Goal: Task Accomplishment & Management: Use online tool/utility

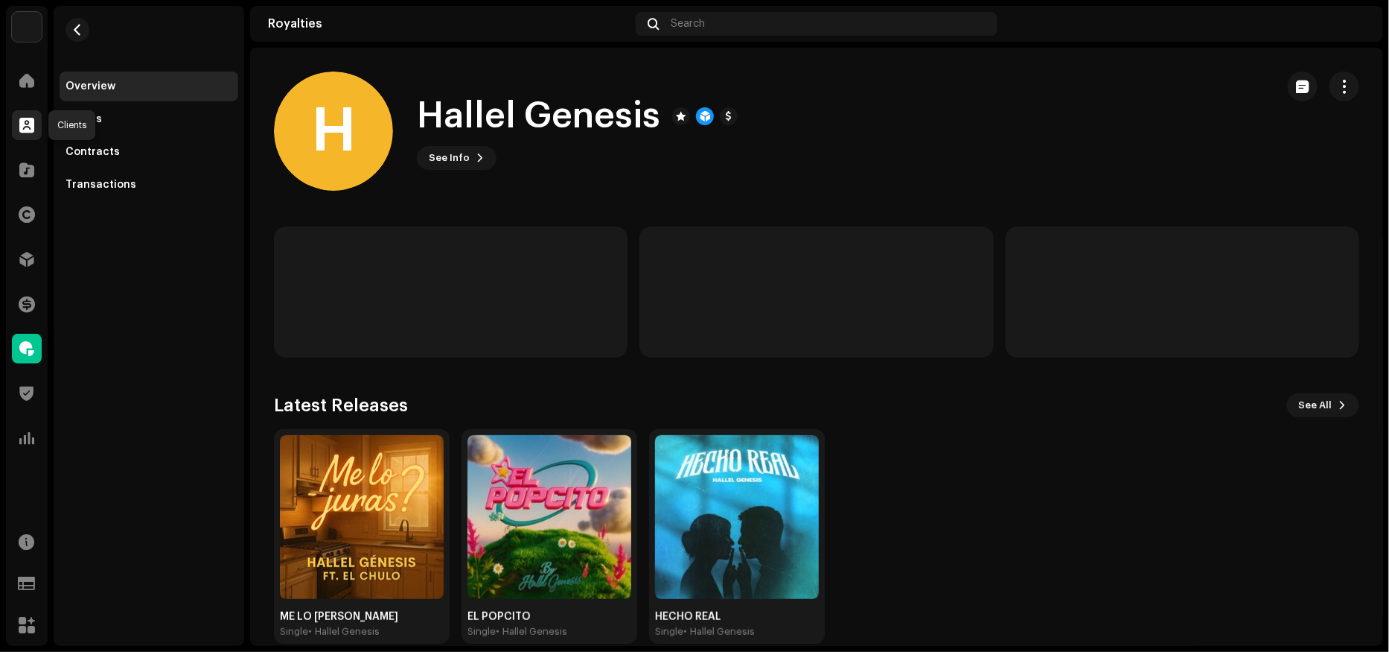
click at [22, 124] on span at bounding box center [26, 125] width 15 height 12
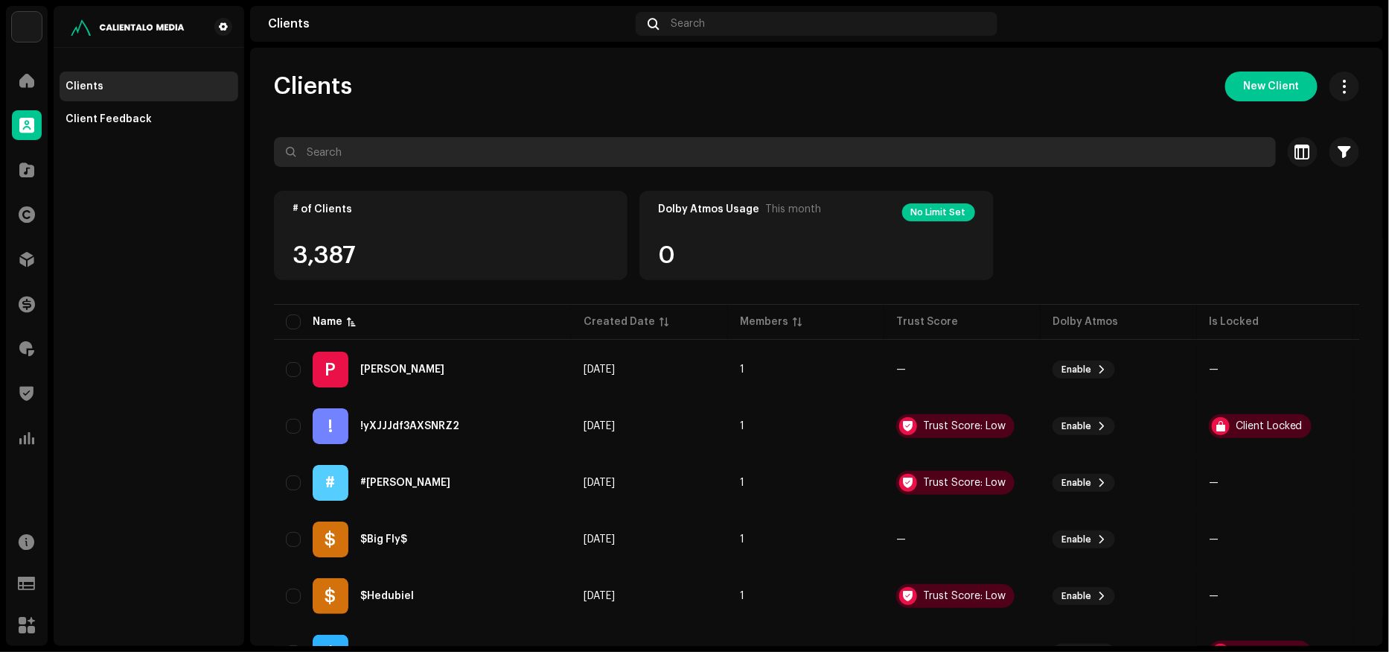
click at [328, 151] on input "text" at bounding box center [775, 152] width 1002 height 30
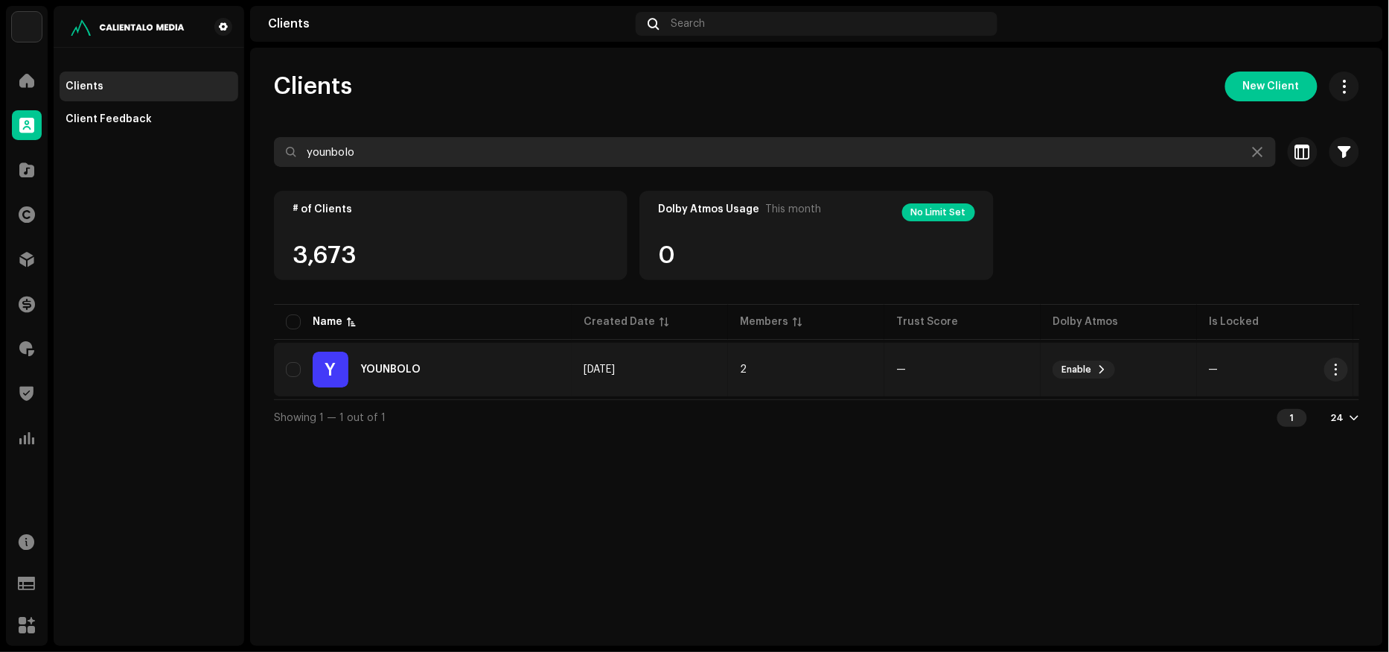
type input "younbolo"
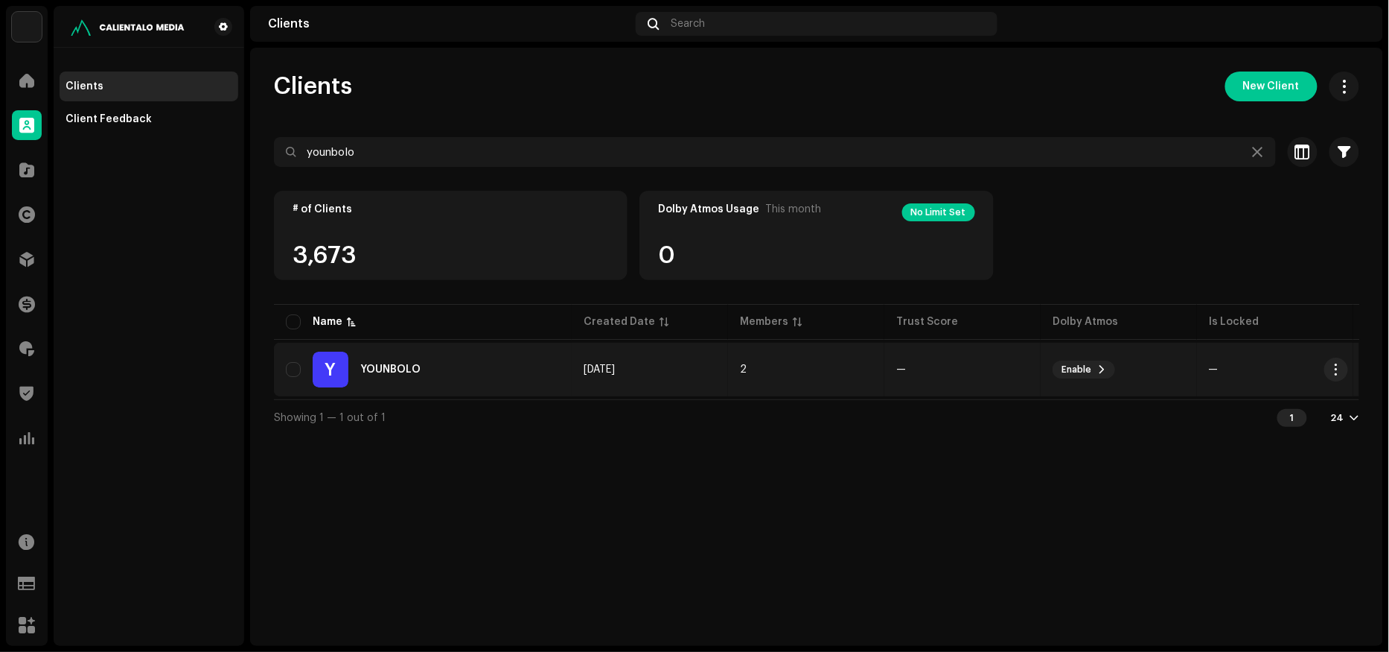
click at [460, 365] on div "Y YOUNBOLO" at bounding box center [423, 369] width 274 height 36
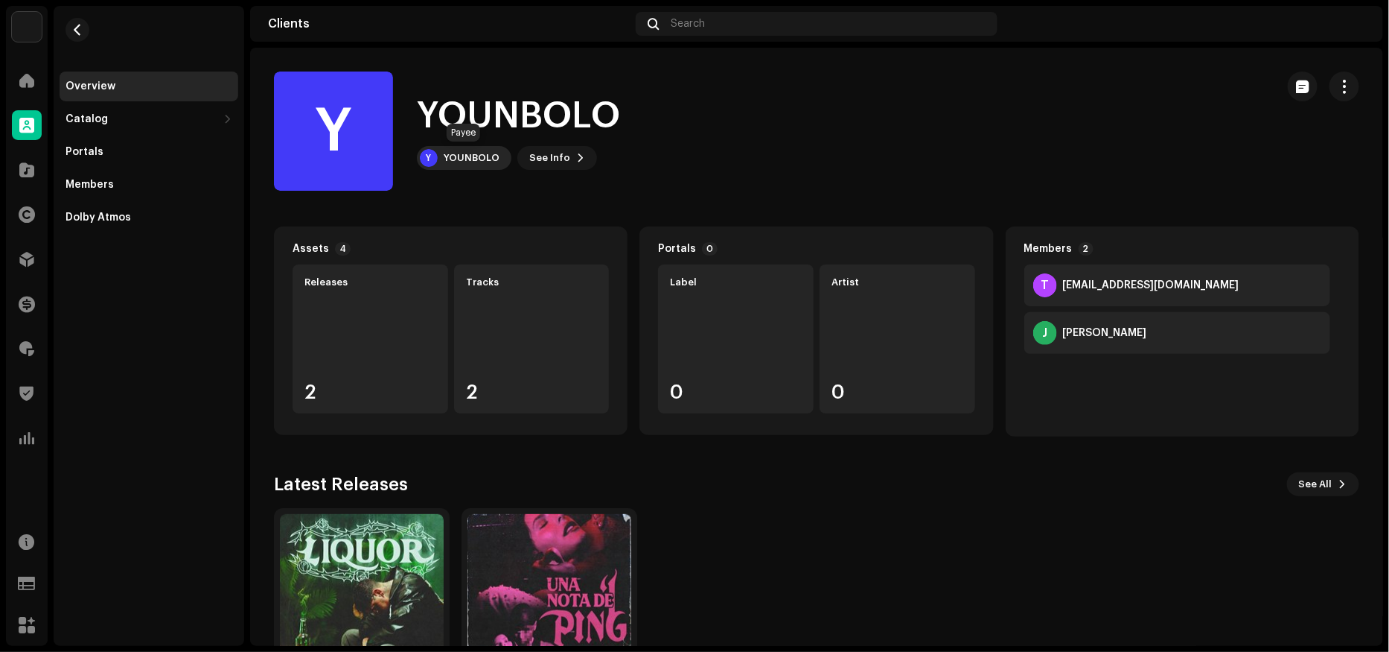
click at [465, 156] on div "YOUNBOLO" at bounding box center [472, 158] width 56 height 12
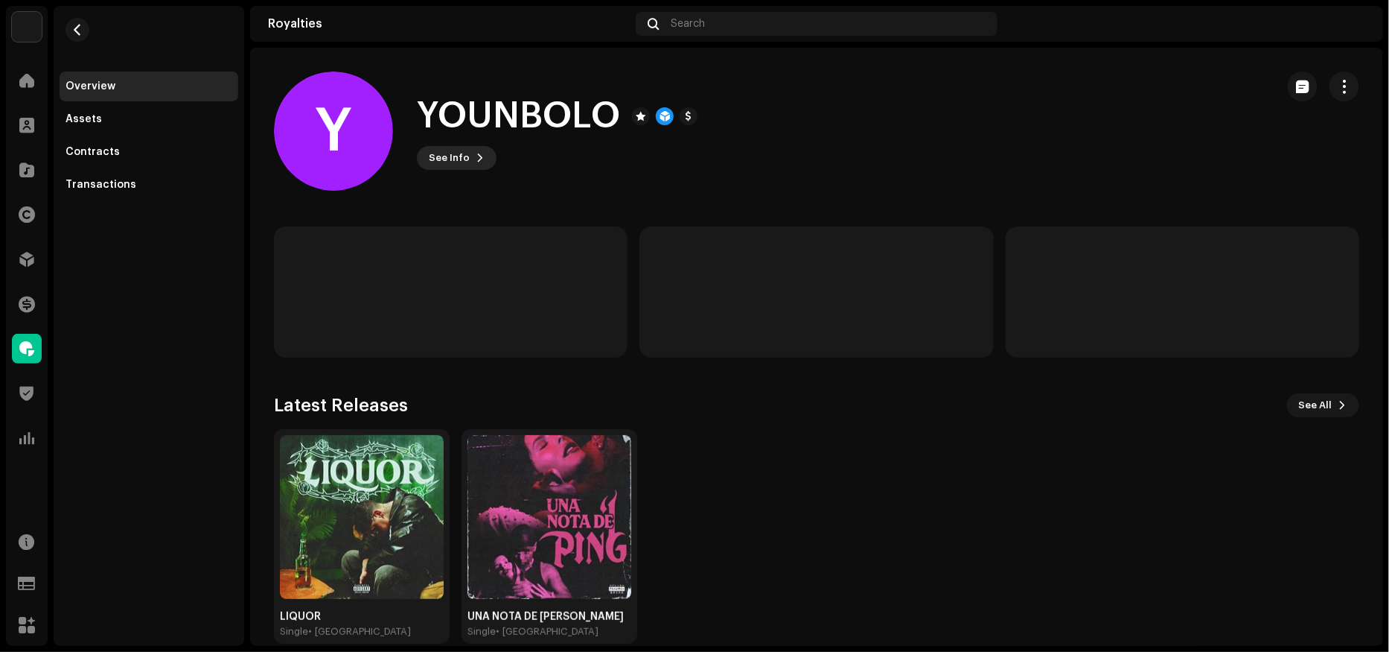
click at [456, 157] on span "See Info" at bounding box center [449, 158] width 41 height 30
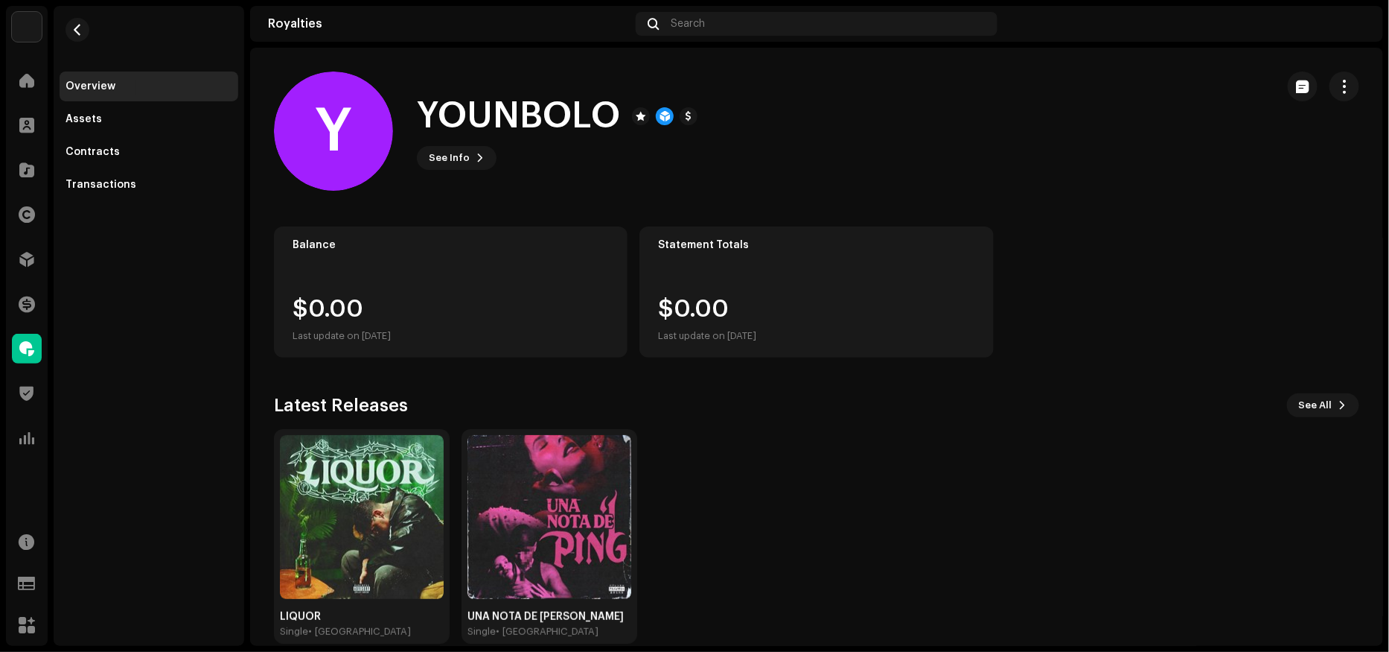
click at [404, 225] on div "Y YOUNBOLO 695886 Type Distribution Payee Pay To Name [PERSON_NAME] Payee Email…" at bounding box center [694, 326] width 1389 height 652
click at [1341, 87] on span "button" at bounding box center [1345, 86] width 14 height 12
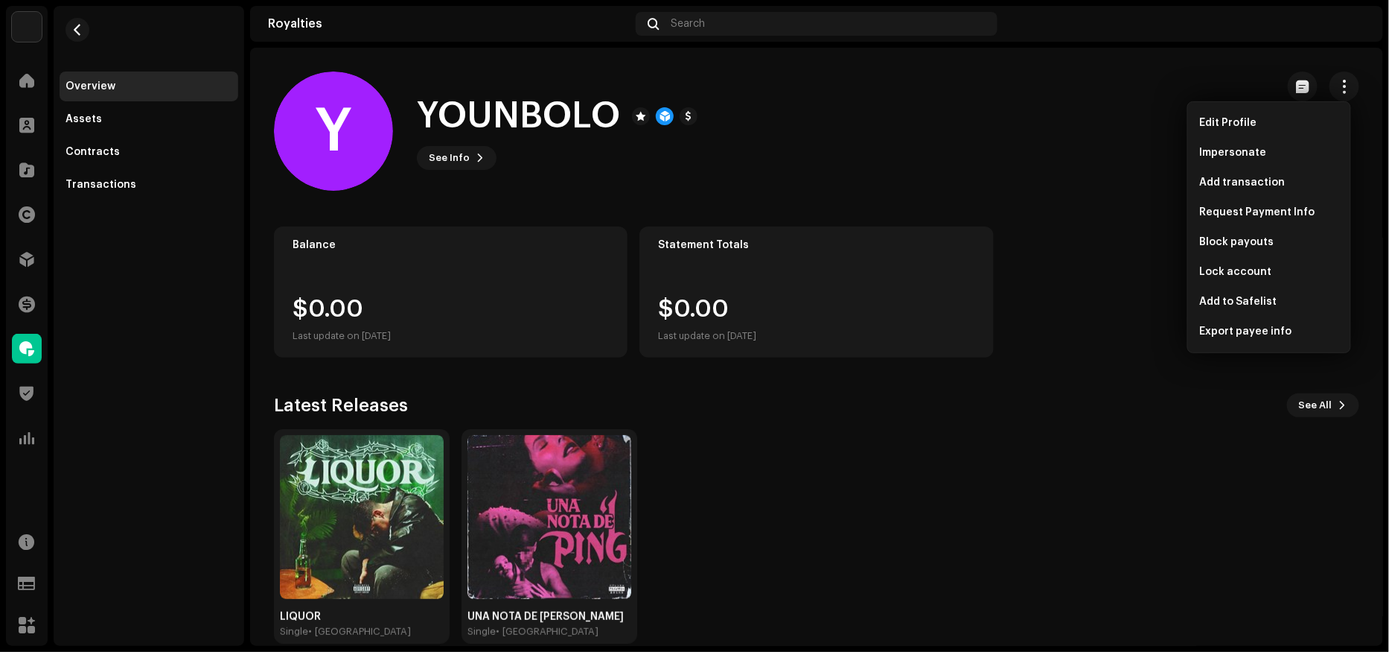
click at [1035, 142] on div "Y YOUNBOLO See Info" at bounding box center [769, 130] width 990 height 119
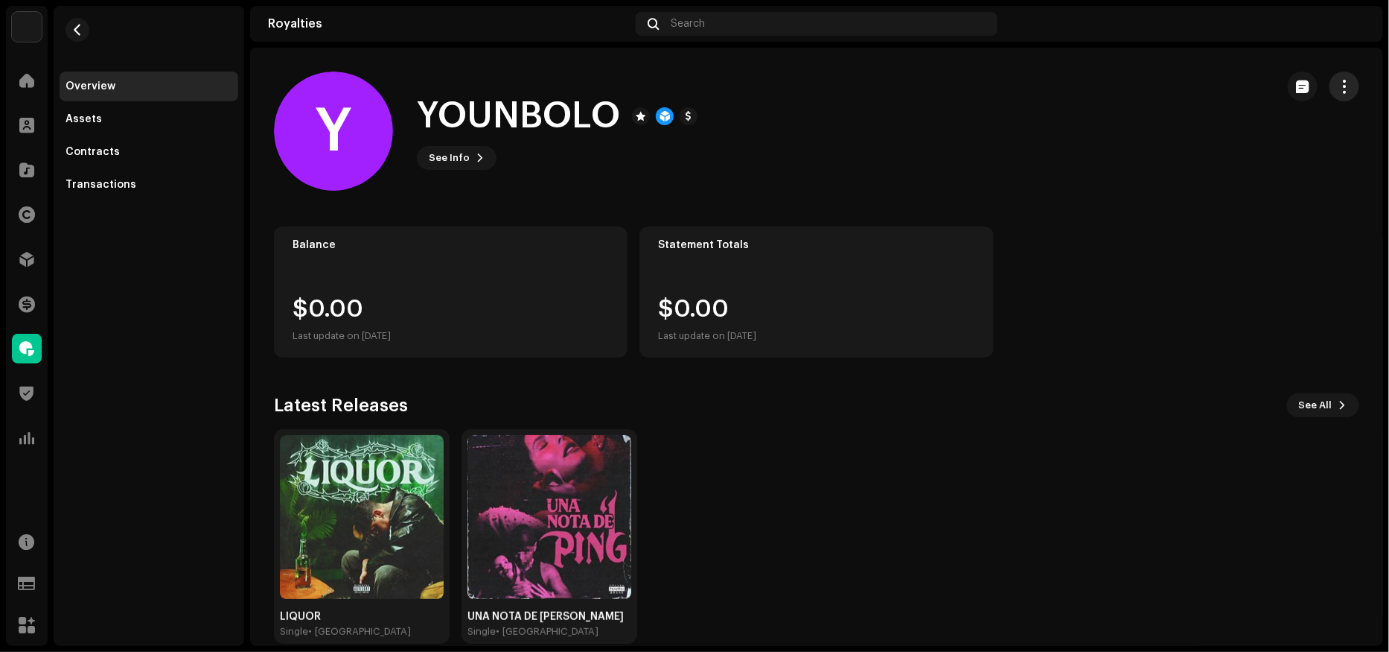
click at [1342, 83] on span "button" at bounding box center [1345, 86] width 14 height 12
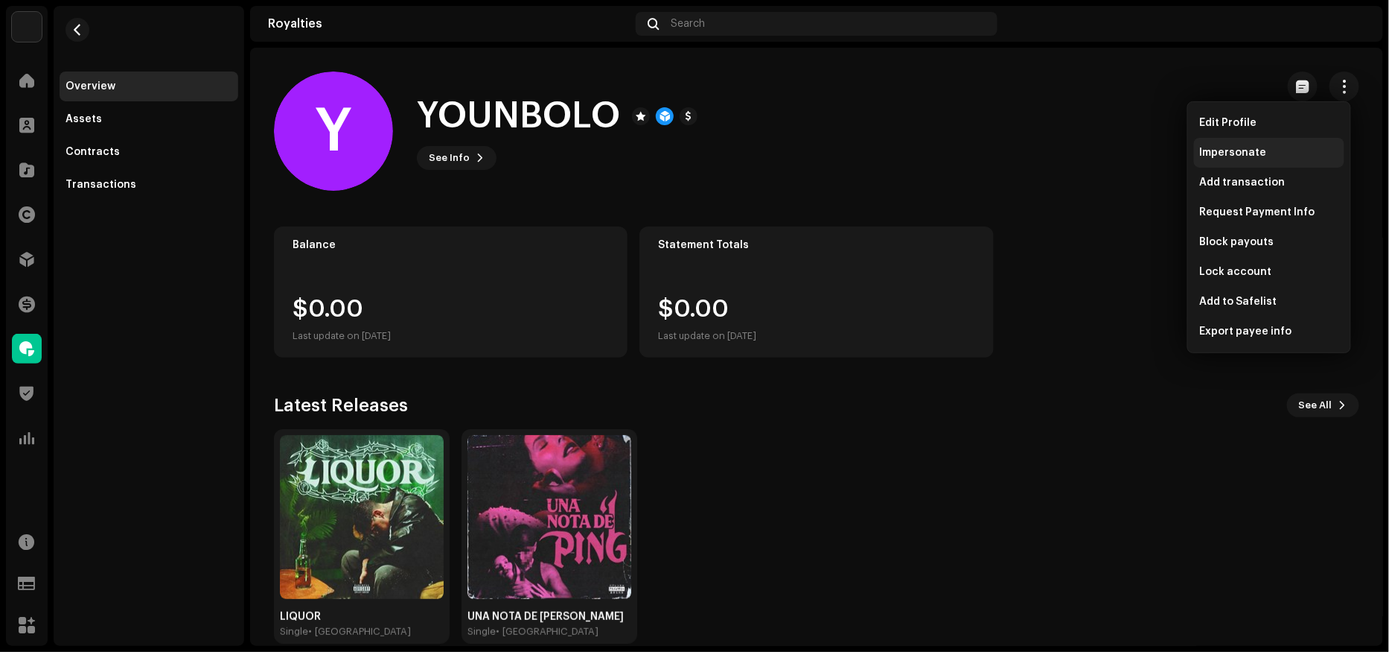
click at [1249, 157] on span "Impersonate" at bounding box center [1233, 153] width 67 height 12
